Goal: Task Accomplishment & Management: Manage account settings

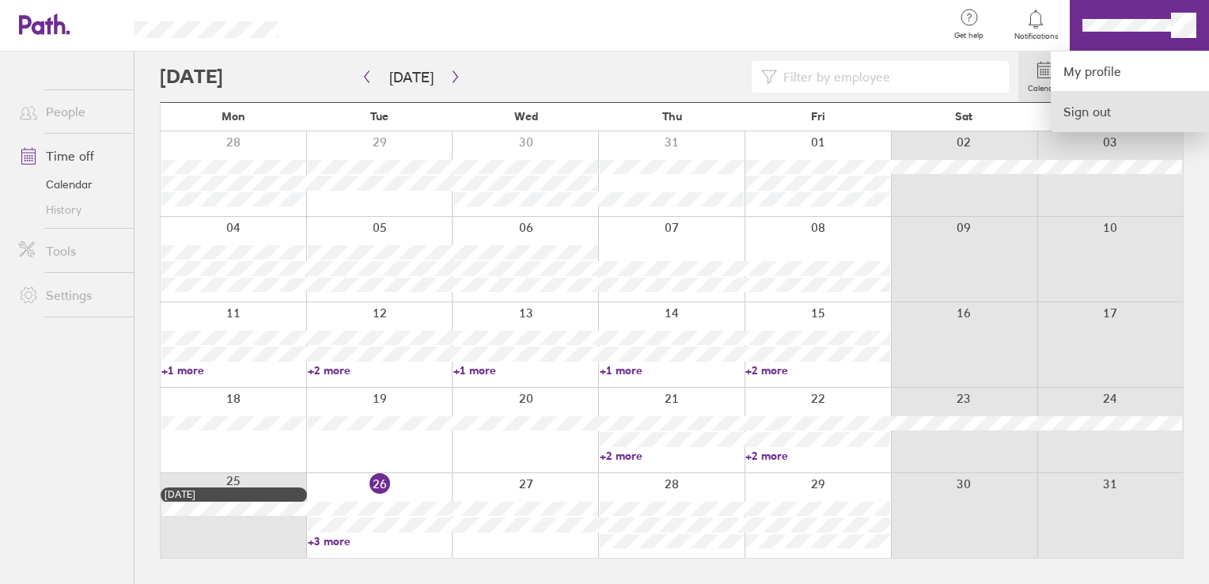
click at [1101, 112] on link "Sign out" at bounding box center [1130, 112] width 158 height 40
